Goal: Feedback & Contribution: Leave review/rating

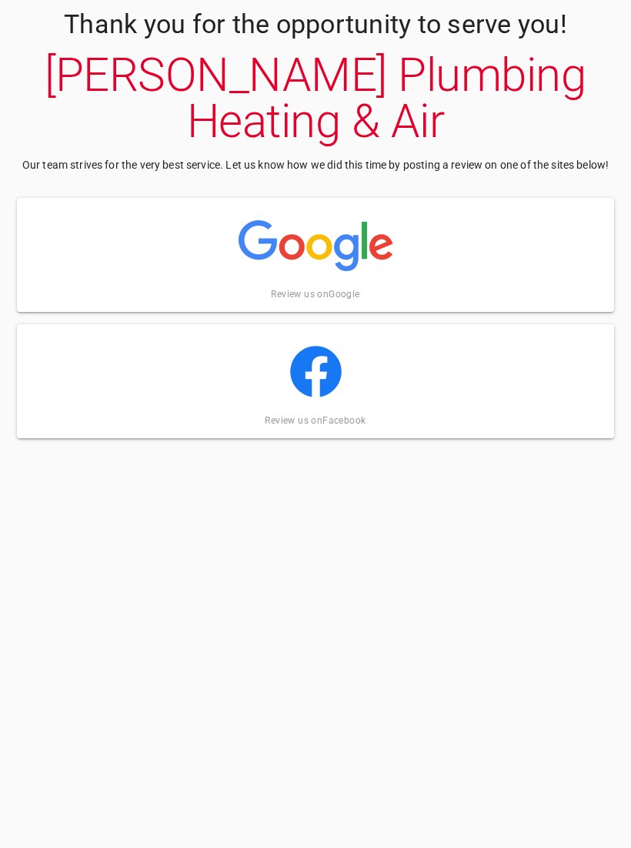
click at [377, 209] on img at bounding box center [316, 245] width 155 height 77
click at [390, 324] on div "Review us on Facebook" at bounding box center [316, 381] width 598 height 114
click at [406, 326] on div "Review us on Facebook" at bounding box center [316, 381] width 598 height 114
click at [263, 334] on div "Review us on Facebook" at bounding box center [316, 381] width 598 height 114
